Goal: Find contact information: Find contact information

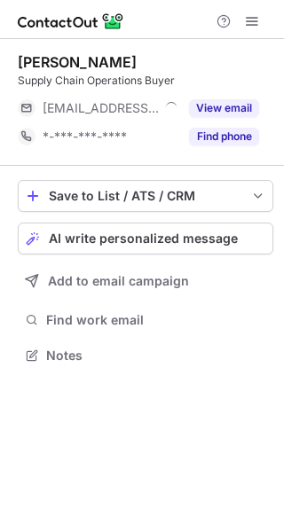
scroll to position [343, 284]
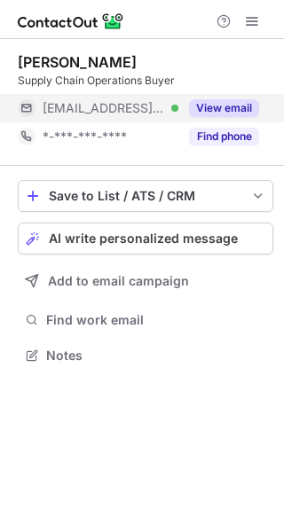
click at [220, 107] on button "View email" at bounding box center [224, 108] width 70 height 18
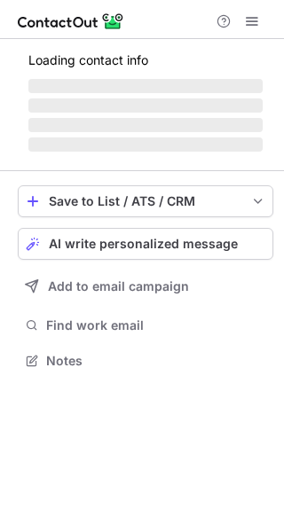
scroll to position [343, 284]
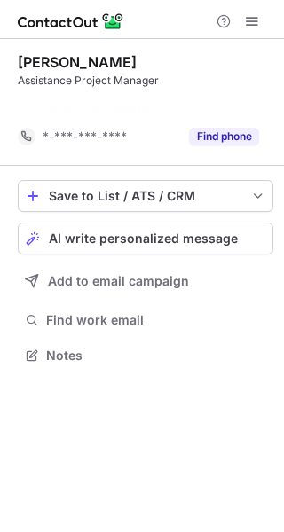
scroll to position [315, 284]
